Goal: Task Accomplishment & Management: Complete application form

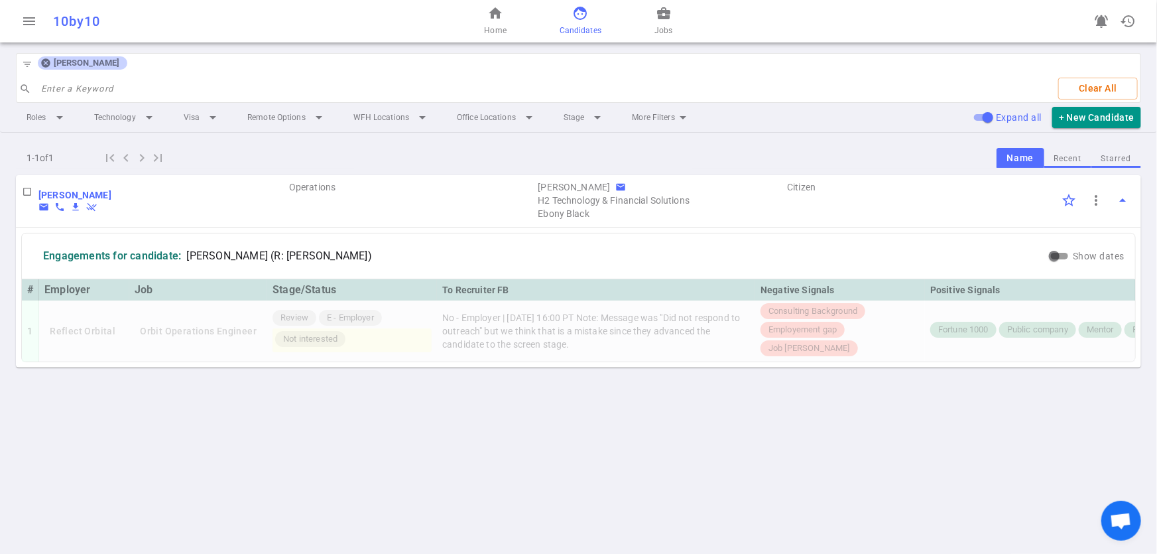
click at [44, 63] on icon at bounding box center [45, 63] width 9 height 9
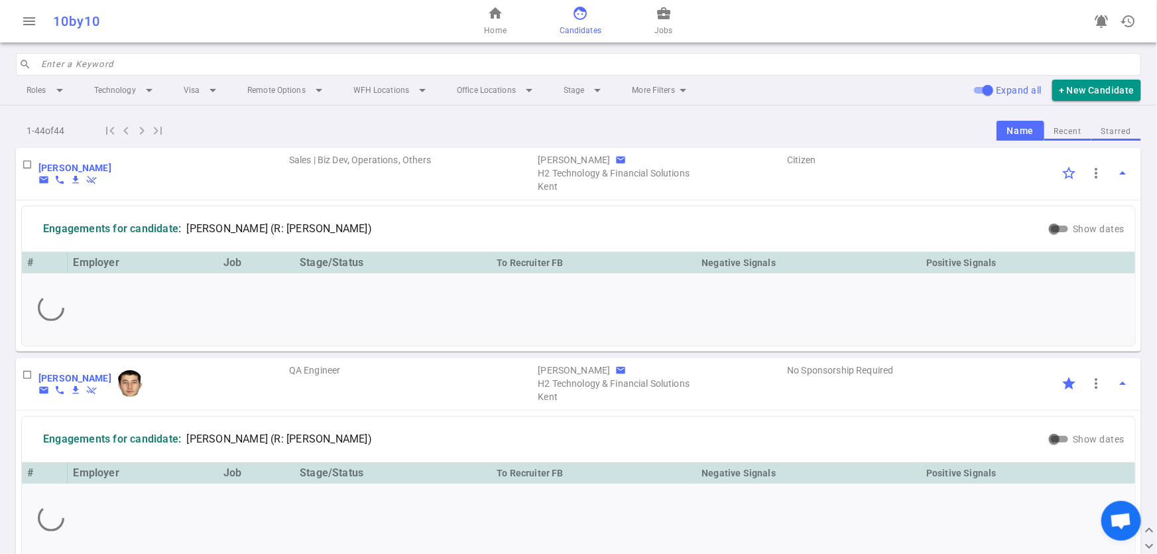
click at [178, 61] on input "search" at bounding box center [587, 64] width 1092 height 21
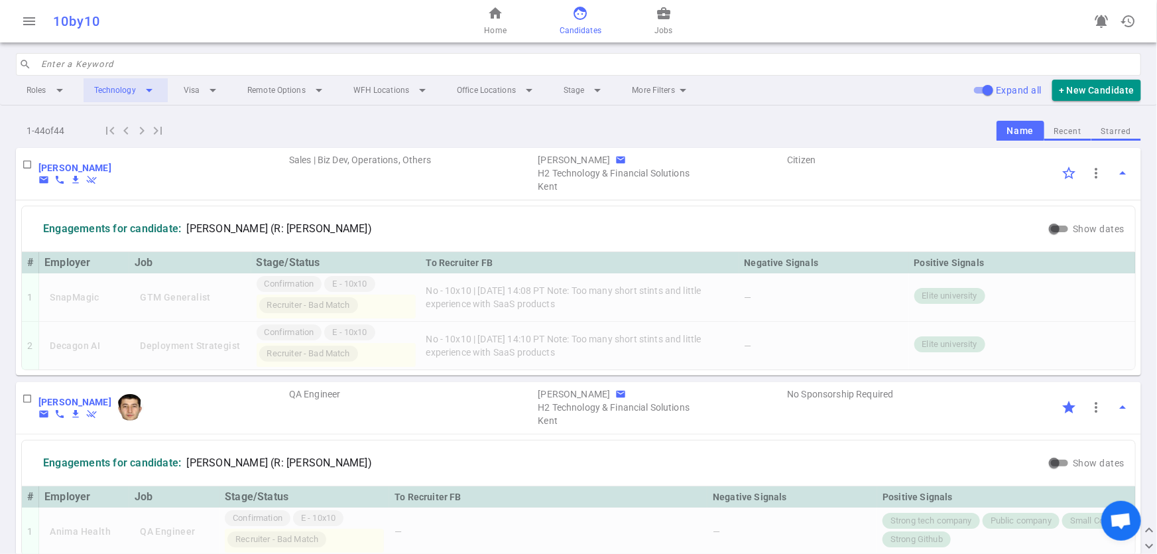
click at [151, 93] on li "Technology arrow_drop_down" at bounding box center [126, 90] width 84 height 24
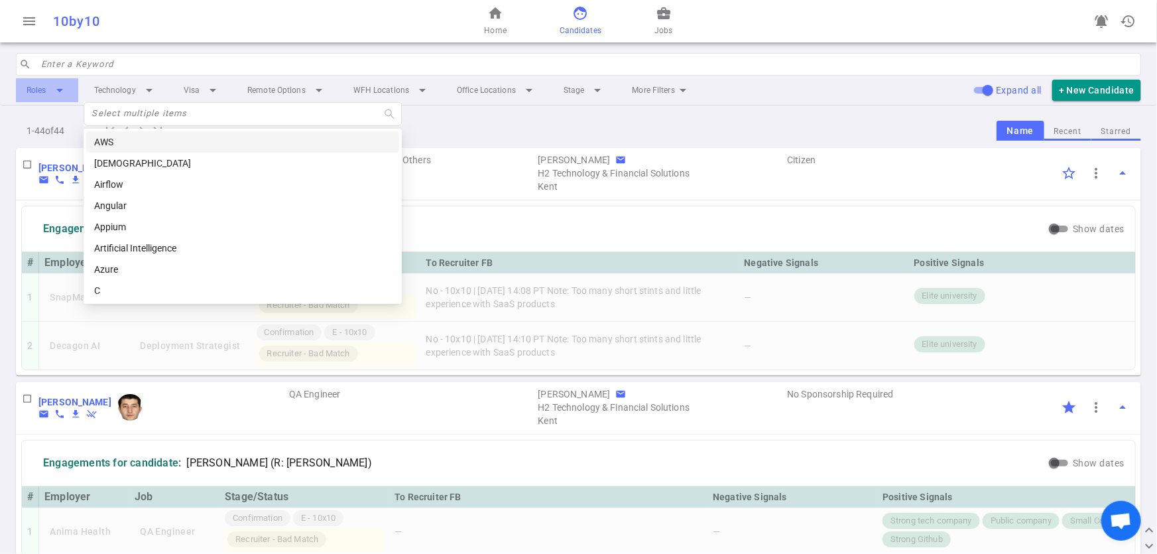
click at [70, 90] on li "Roles arrow_drop_down" at bounding box center [47, 90] width 62 height 24
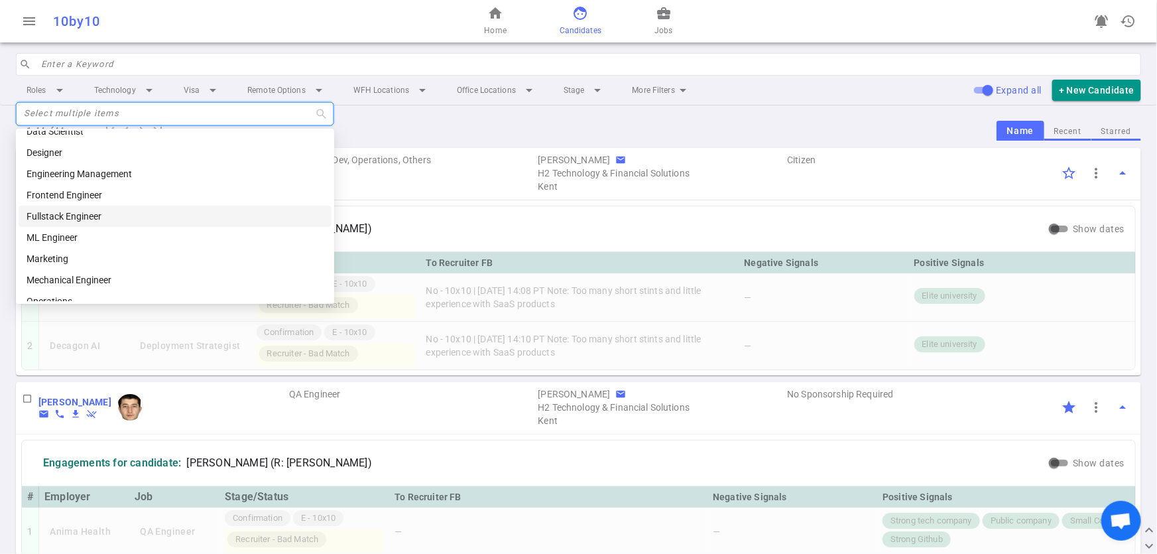
scroll to position [56, 0]
click at [60, 229] on div "ML Engineer" at bounding box center [175, 235] width 297 height 15
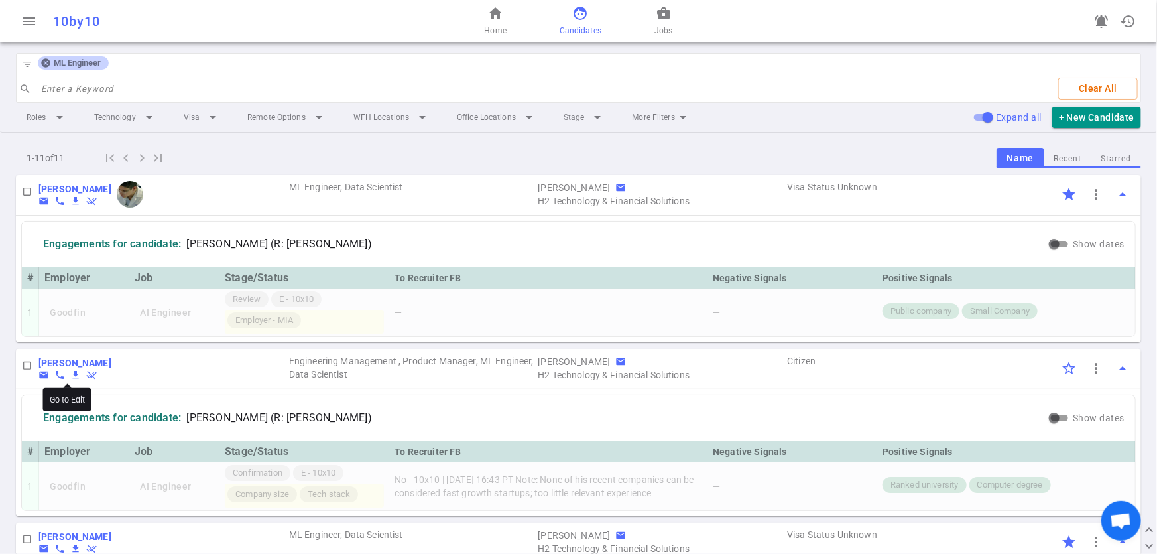
click at [56, 367] on b "[PERSON_NAME]" at bounding box center [74, 363] width 73 height 11
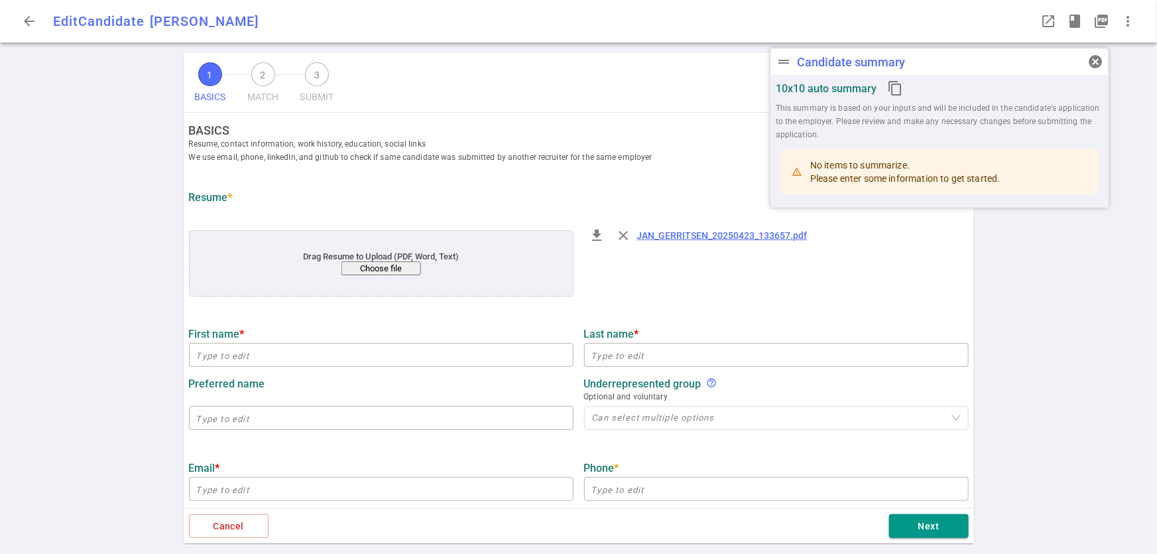
type input "Jan"
type input "Gerritsen"
type input "[EMAIL_ADDRESS][DOMAIN_NAME]"
type input "[PHONE_NUMBER]"
type input "[URL][DOMAIN_NAME]"
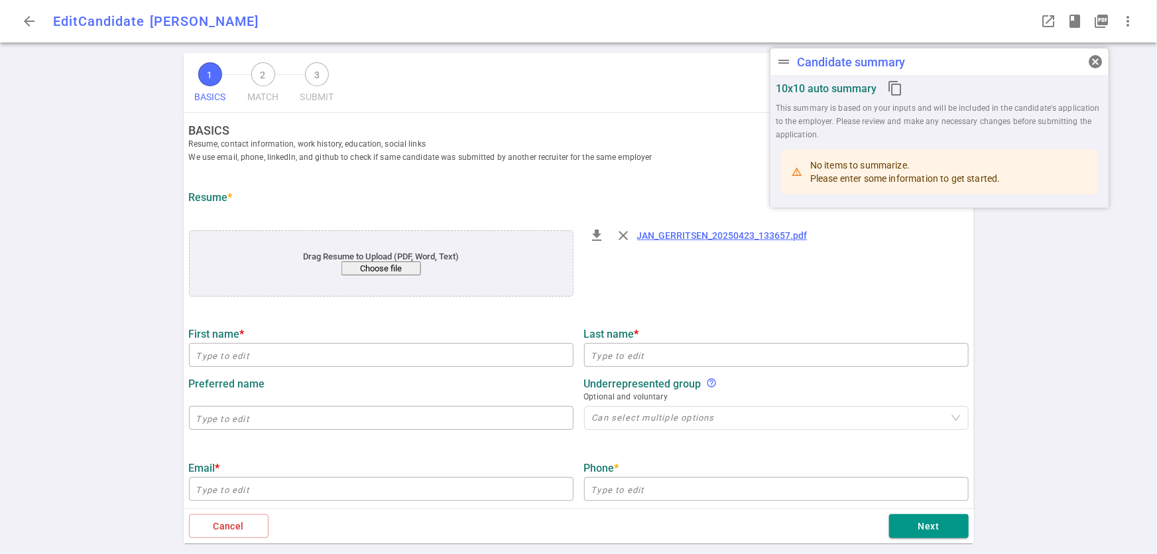
type textarea "[URL][DOMAIN_NAME],[DOMAIN_NAME][URL]"
type input "Yactraq Online Inc."
type textarea "Lead Engineer/Architect AI/LLM"
type input "29.5"
type input "20"
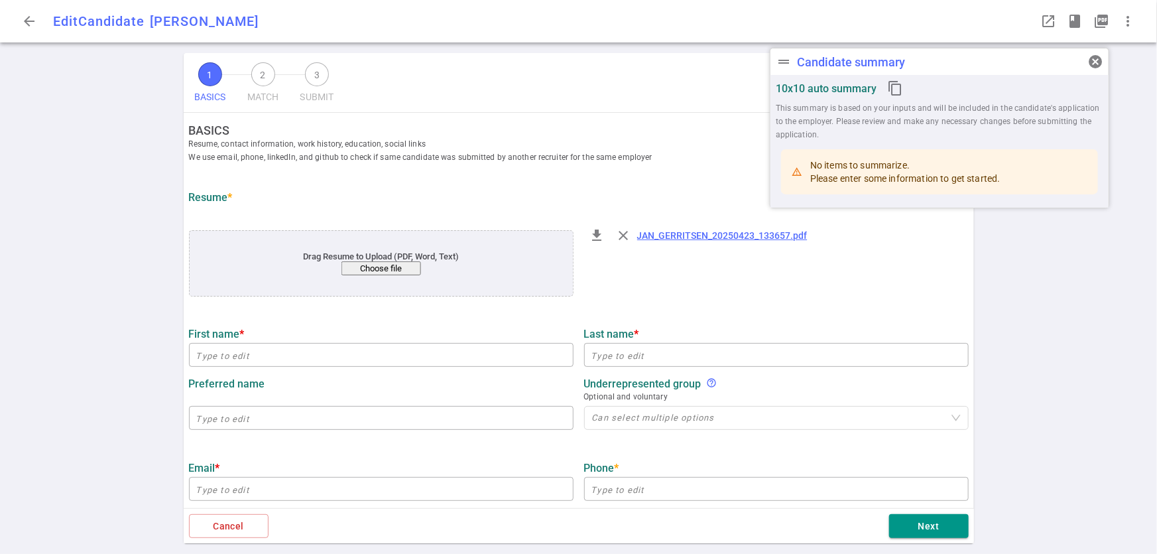
type input "[GEOGRAPHIC_DATA]"
type input "Computer Science"
